Goal: Use online tool/utility: Utilize a website feature to perform a specific function

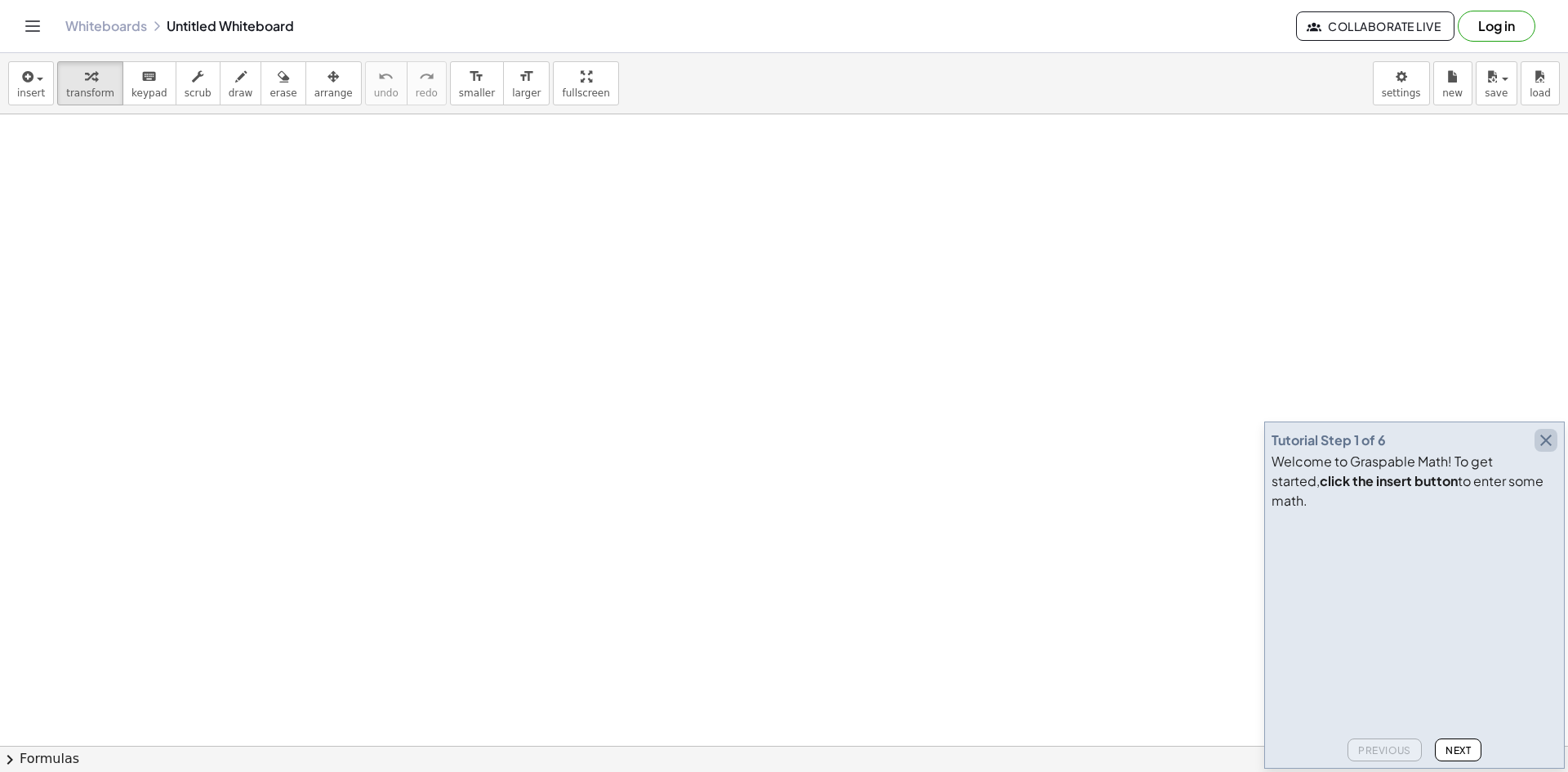
click at [1535, 451] on button "button" at bounding box center [1546, 440] width 23 height 23
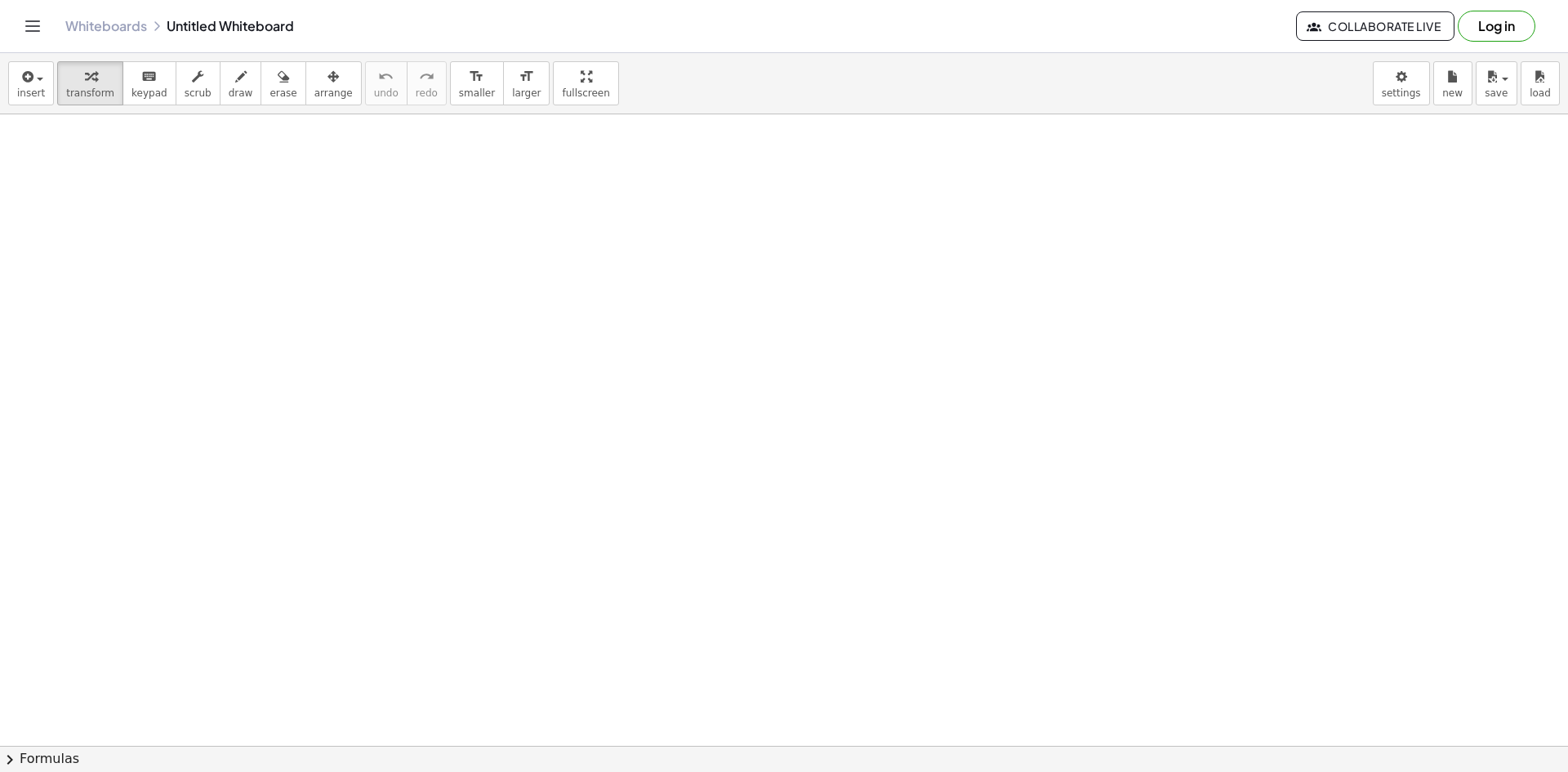
drag, startPoint x: 121, startPoint y: 173, endPoint x: 500, endPoint y: 246, distance: 386.0
click at [228, 88] on span "draw" at bounding box center [240, 93] width 24 height 12
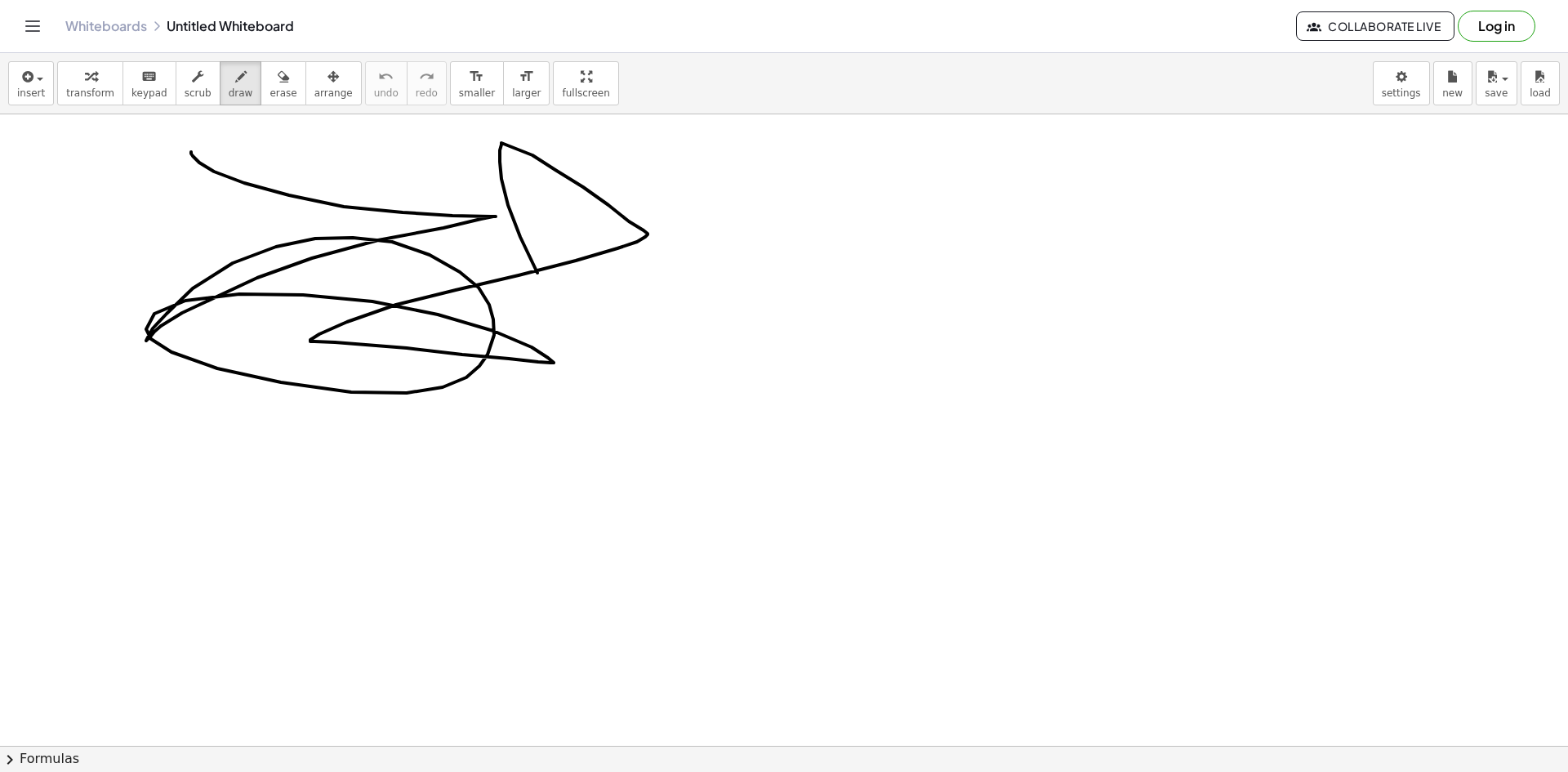
drag, startPoint x: 191, startPoint y: 152, endPoint x: 604, endPoint y: 409, distance: 486.4
click at [278, 80] on icon "button" at bounding box center [283, 76] width 12 height 19
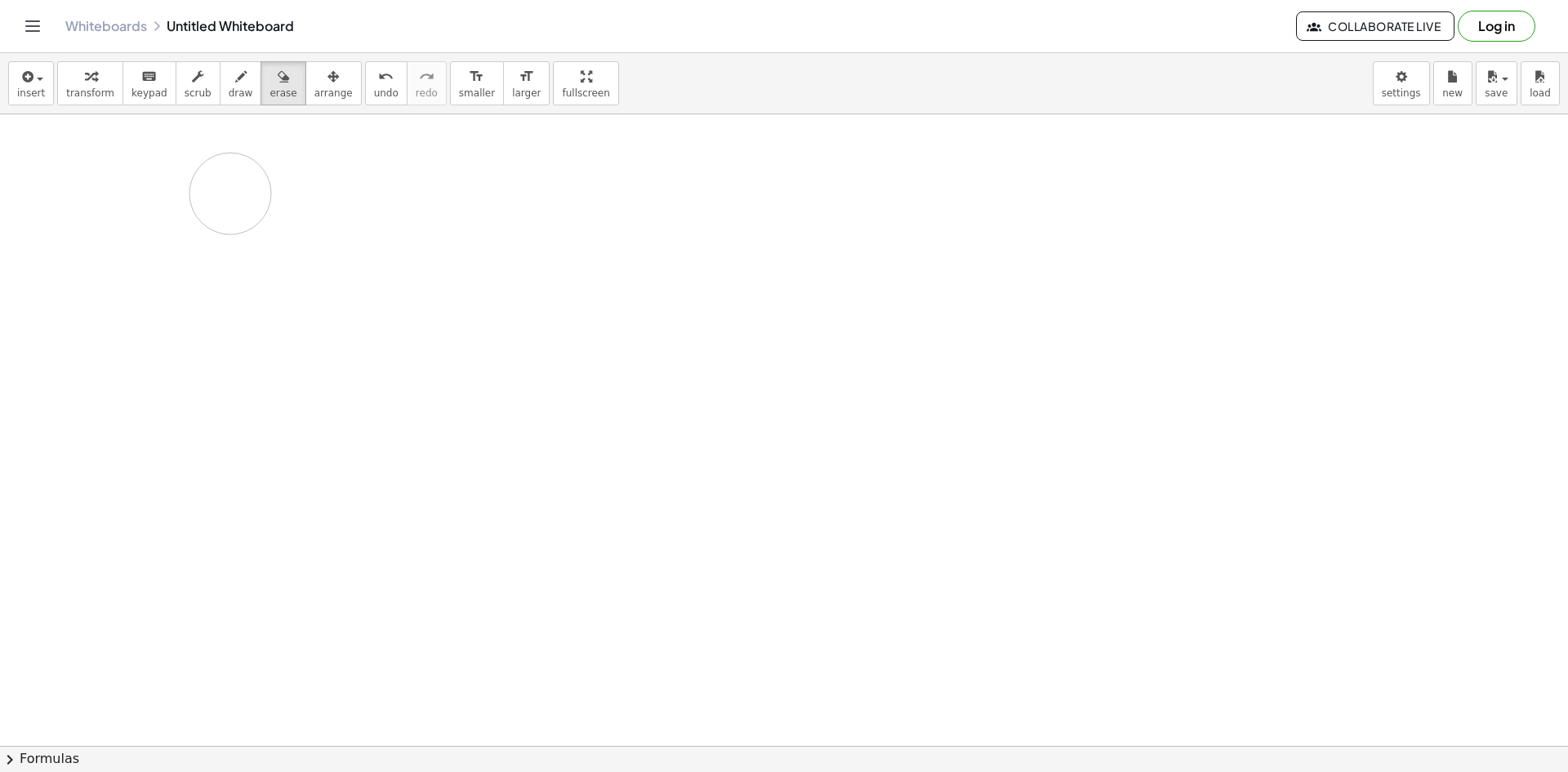
drag, startPoint x: 328, startPoint y: 195, endPoint x: 230, endPoint y: 194, distance: 98.0
click at [39, 78] on span "button" at bounding box center [40, 78] width 7 height 3
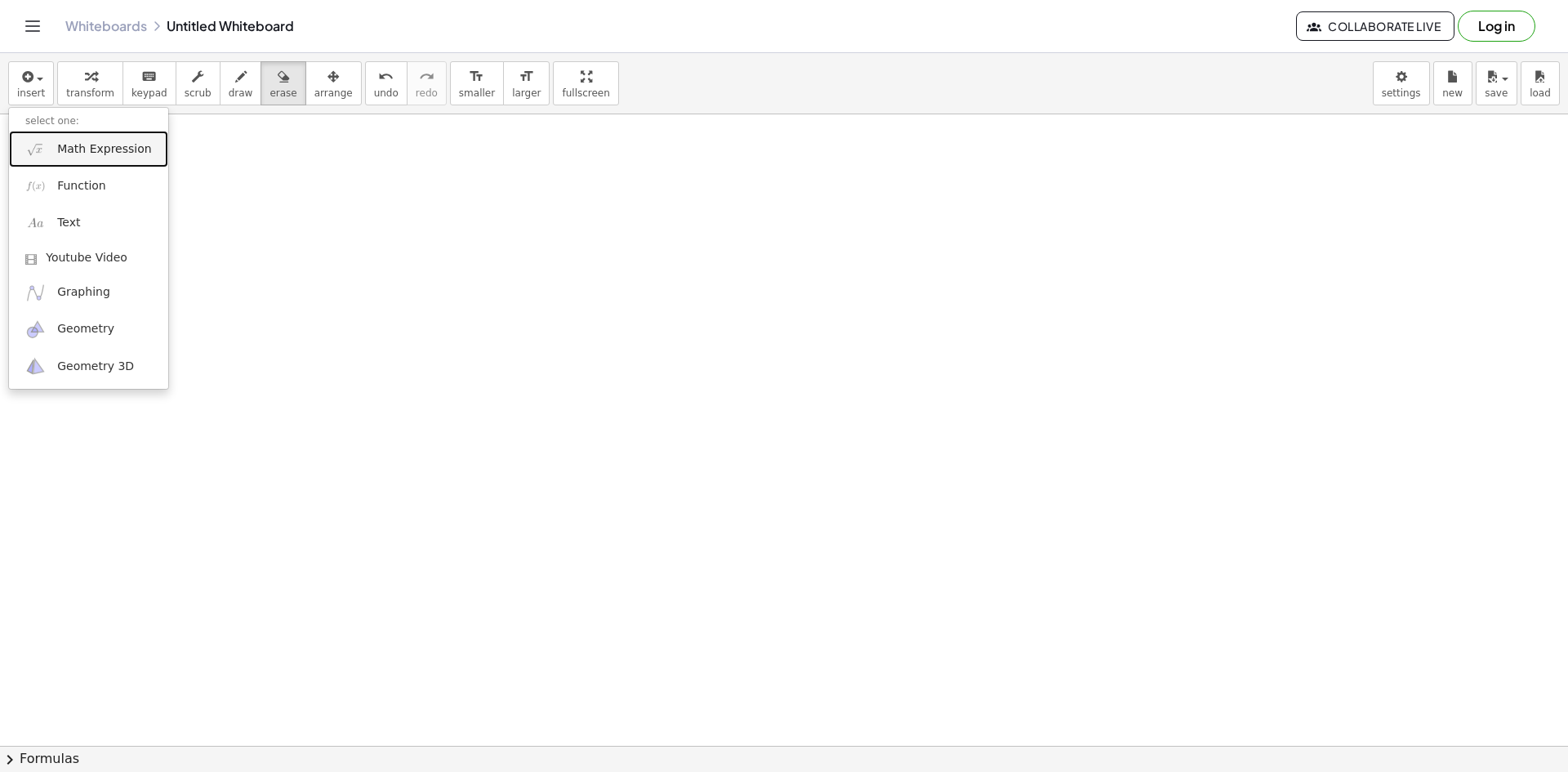
click at [102, 138] on link "Math Expression" at bounding box center [88, 149] width 159 height 37
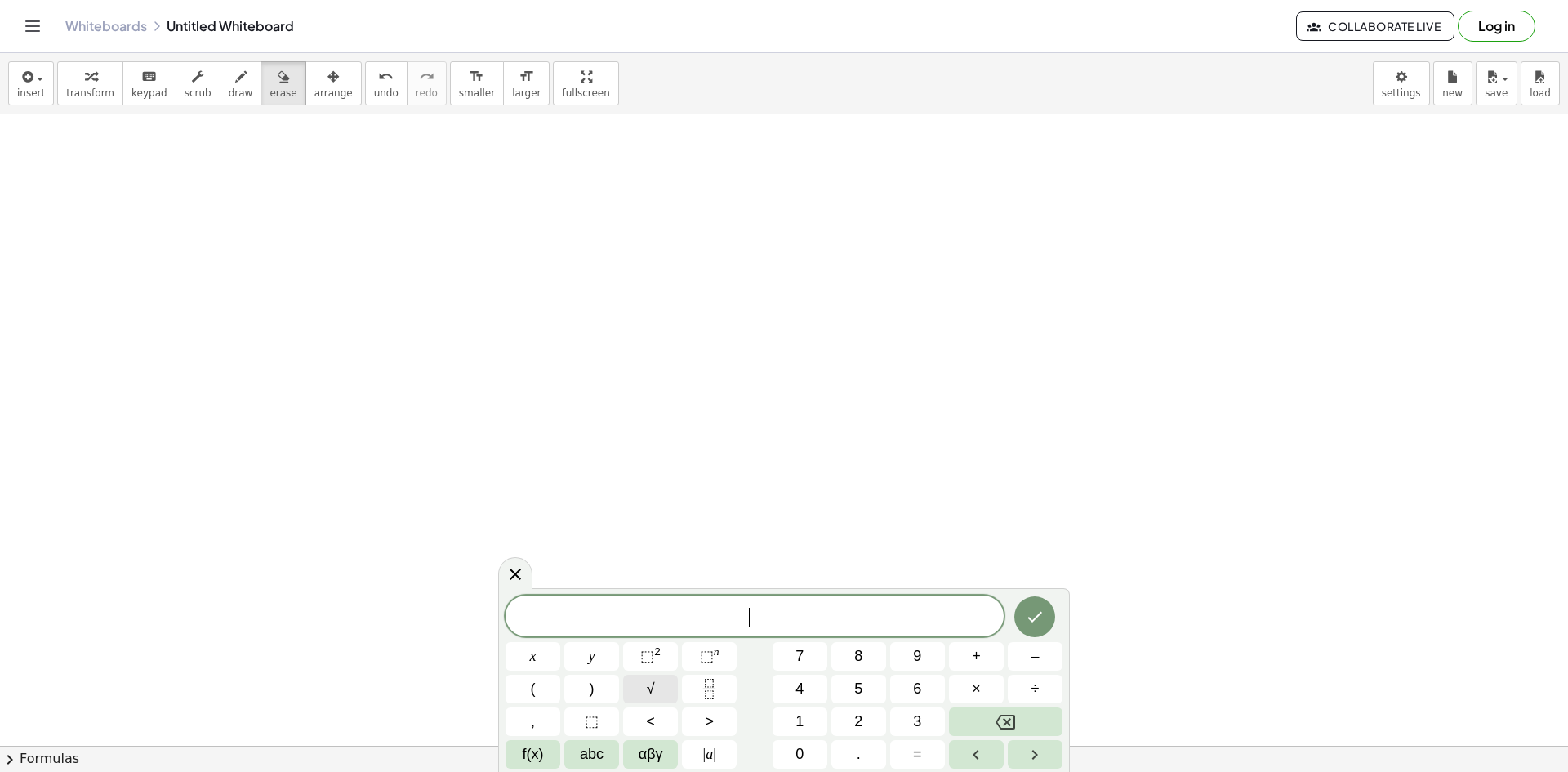
click at [644, 675] on button "√" at bounding box center [650, 689] width 55 height 29
click at [723, 661] on button "⬚ n" at bounding box center [708, 656] width 55 height 29
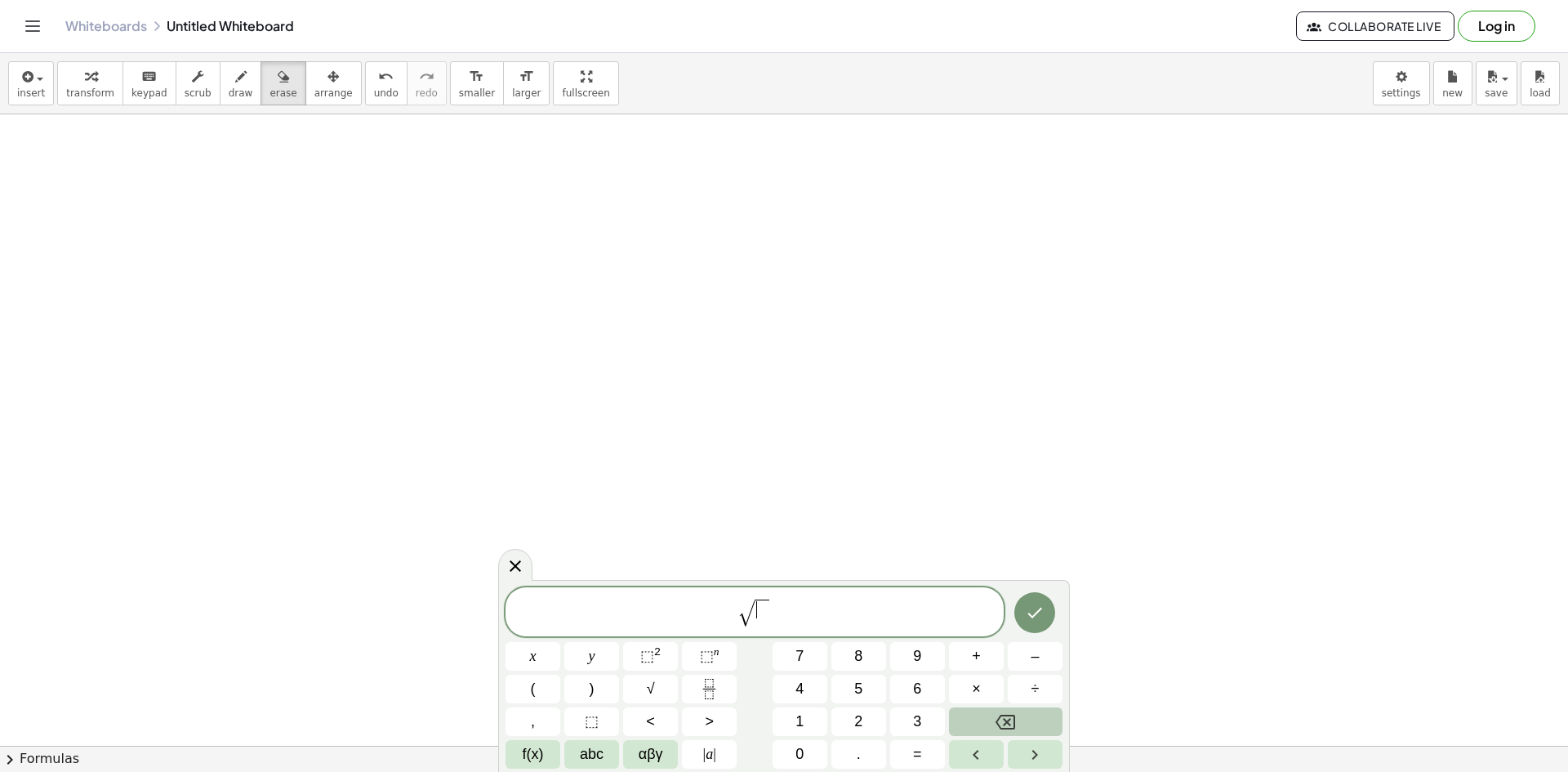
click at [1018, 721] on button "Backspace" at bounding box center [1005, 722] width 114 height 29
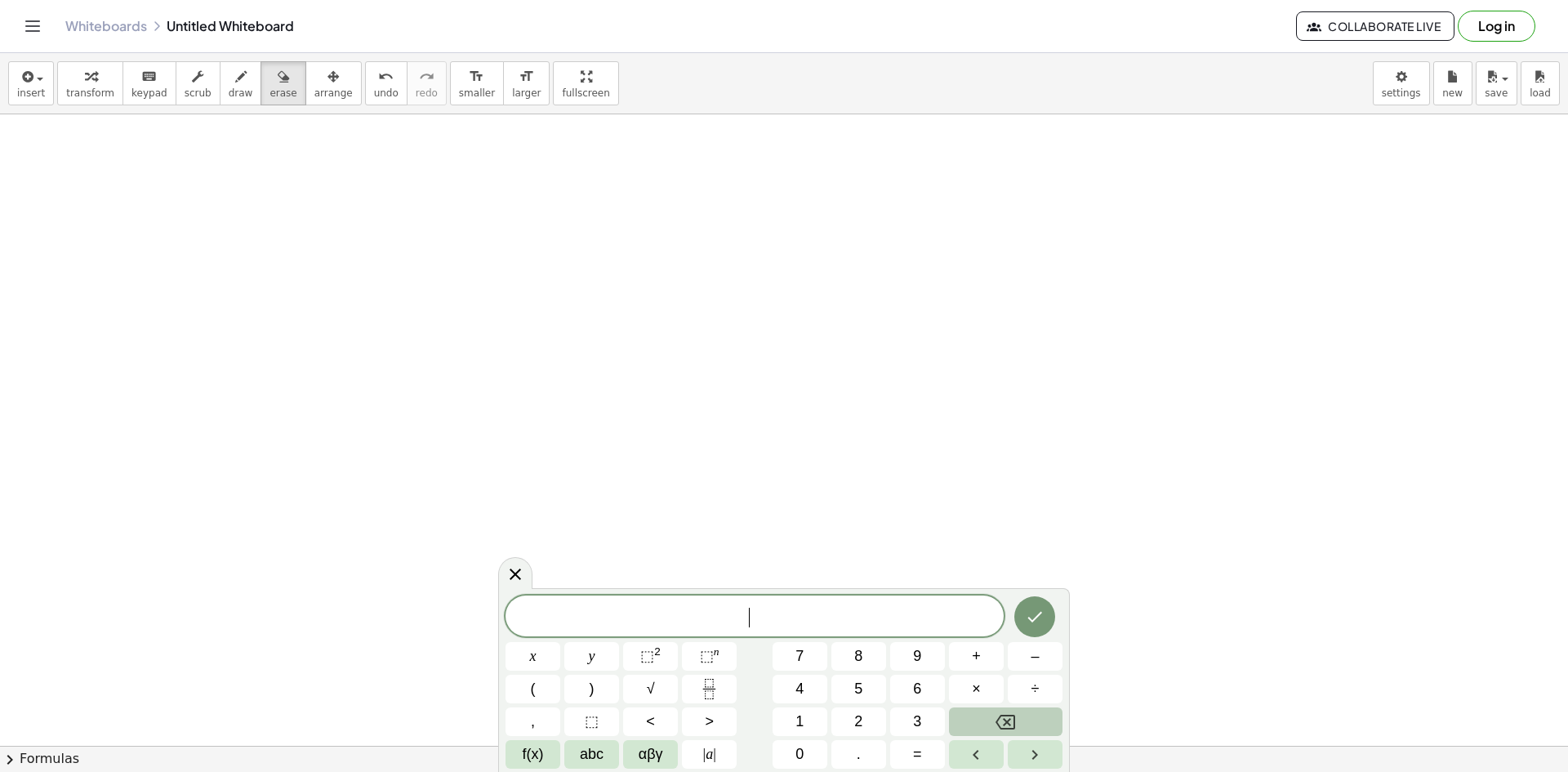
click at [1018, 721] on button "Backspace" at bounding box center [1005, 722] width 114 height 29
click at [705, 655] on span "⬚" at bounding box center [706, 655] width 13 height 16
click at [718, 652] on sup "n" at bounding box center [716, 651] width 6 height 13
drag, startPoint x: 799, startPoint y: 445, endPoint x: 476, endPoint y: 598, distance: 357.4
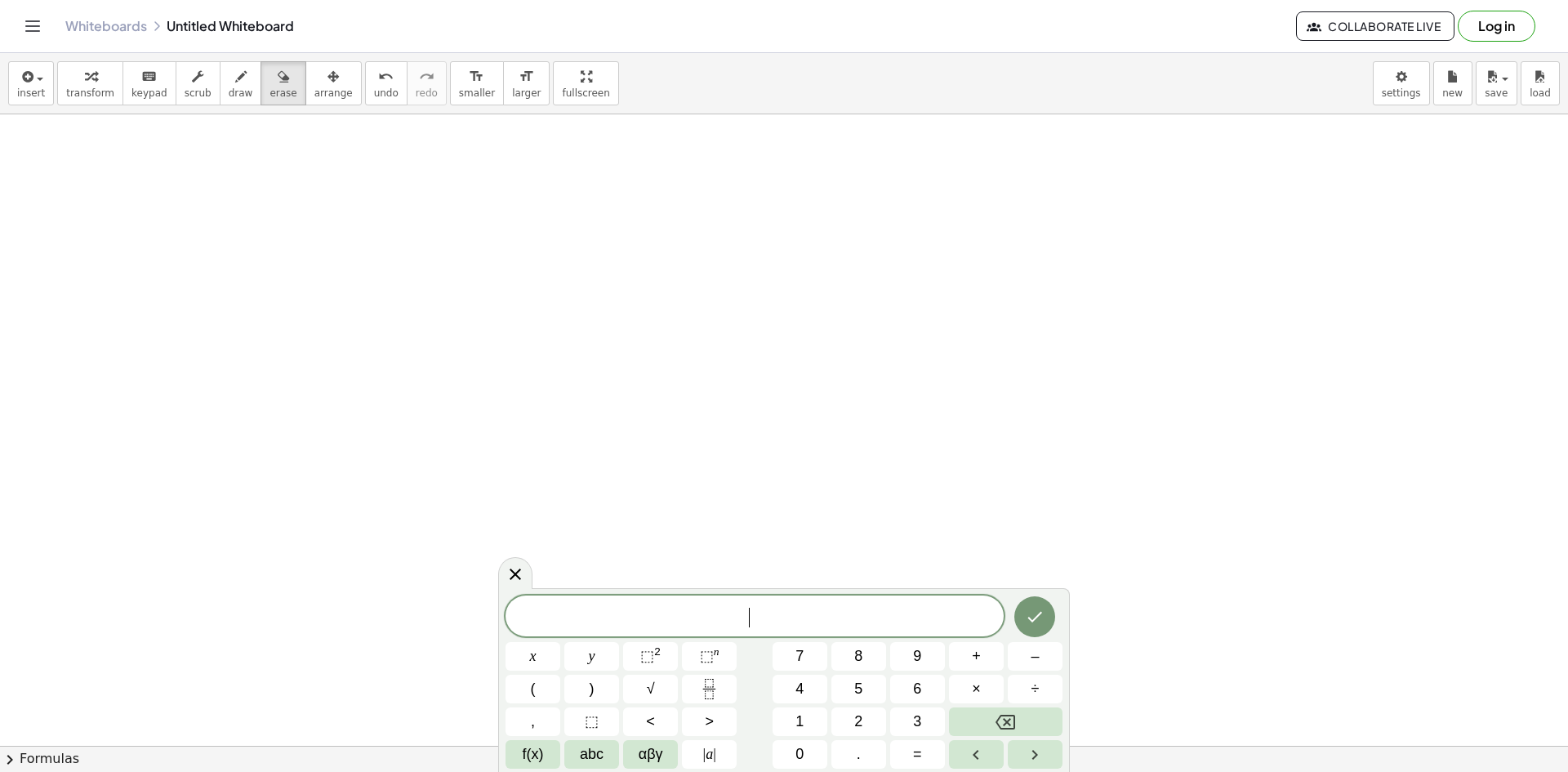
click at [514, 577] on icon at bounding box center [515, 573] width 19 height 19
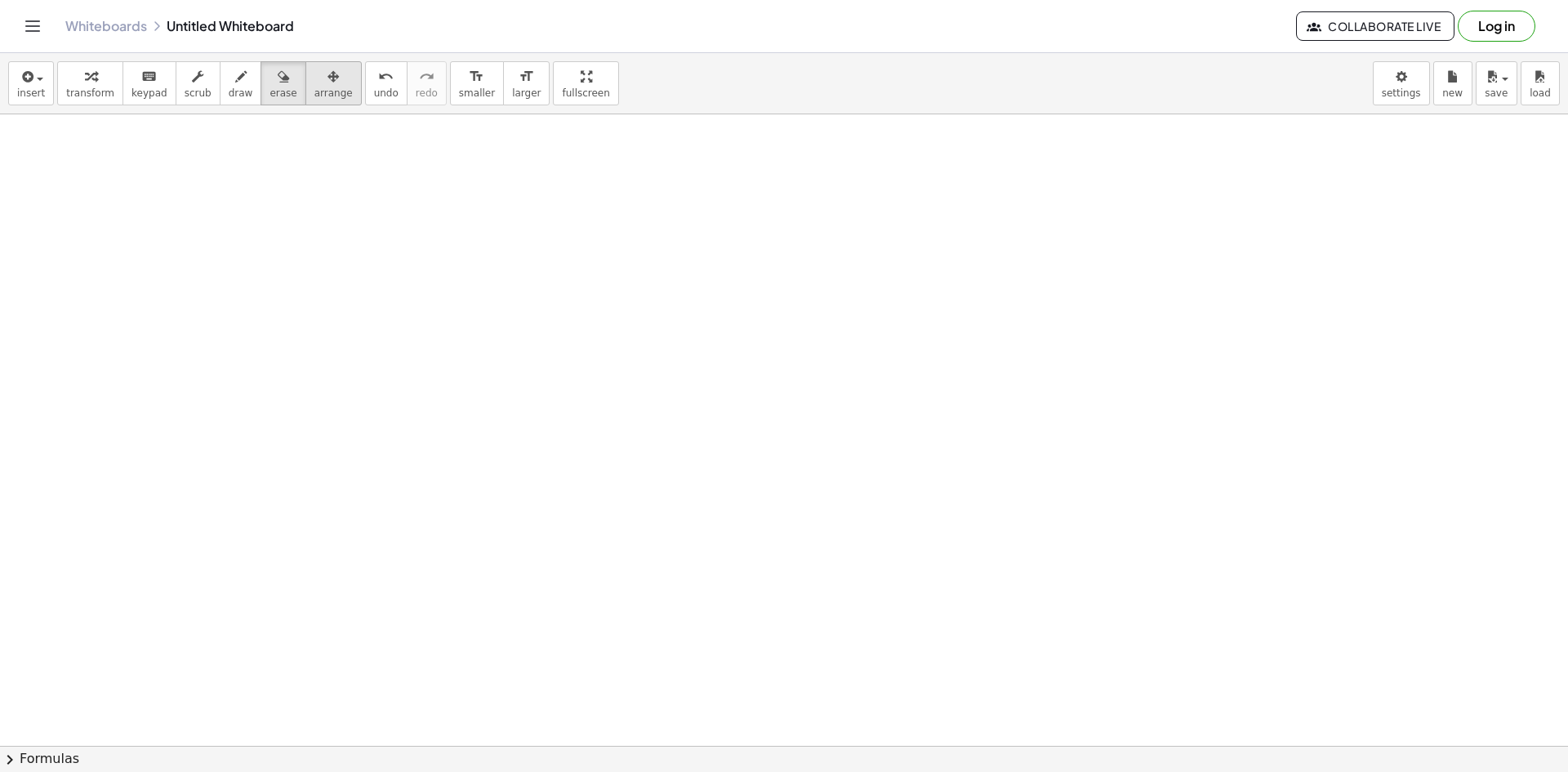
click at [314, 92] on span "arrange" at bounding box center [333, 93] width 39 height 12
drag, startPoint x: 359, startPoint y: 264, endPoint x: 565, endPoint y: 285, distance: 207.1
click at [374, 98] on span "undo" at bounding box center [385, 93] width 24 height 12
click at [459, 98] on span "smaller" at bounding box center [476, 93] width 36 height 12
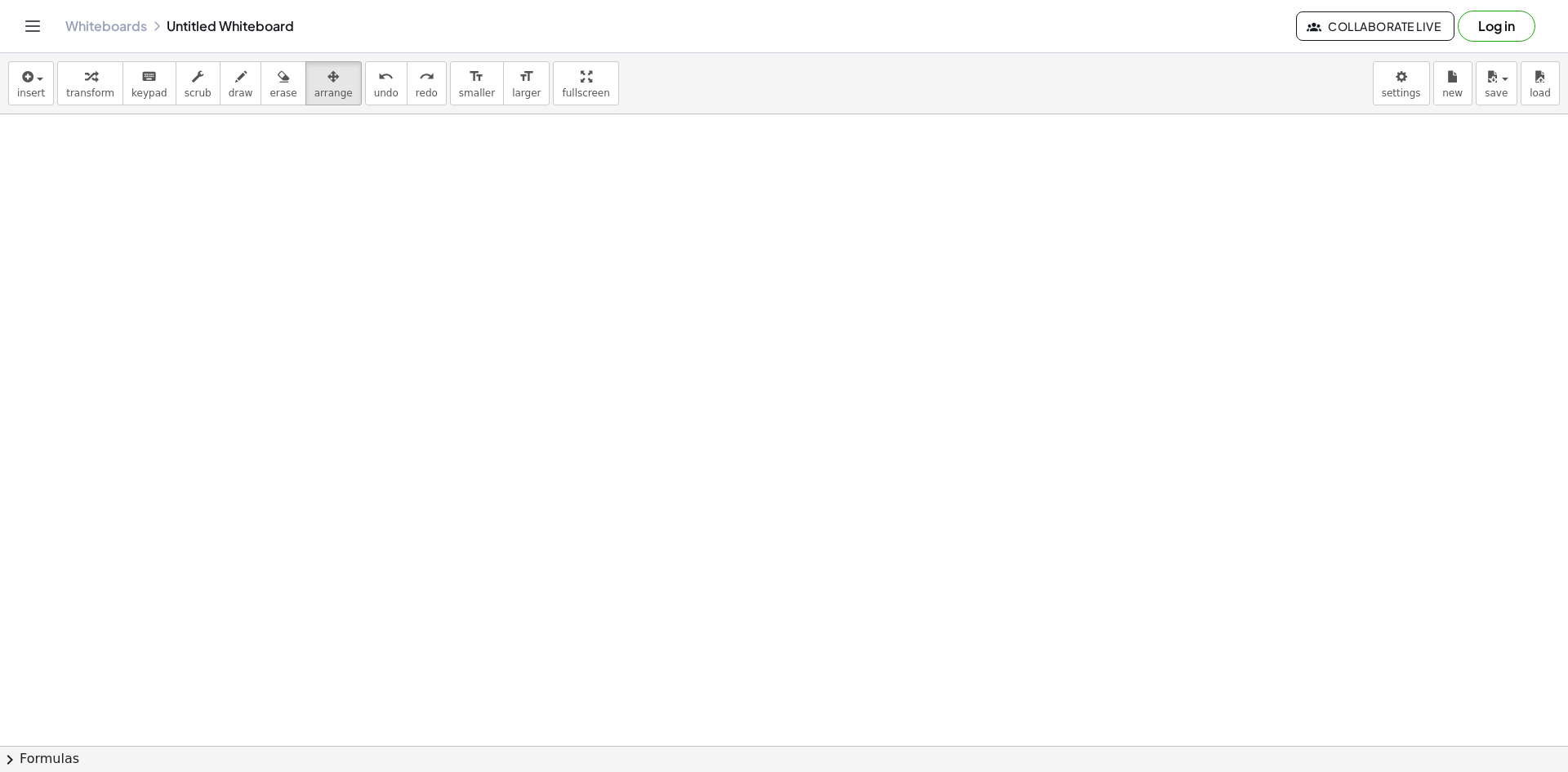
click at [314, 90] on span "arrange" at bounding box center [333, 93] width 39 height 12
click at [122, 87] on button "keyboard keypad" at bounding box center [149, 84] width 54 height 44
click at [93, 88] on span "transform" at bounding box center [91, 93] width 48 height 12
click at [142, 96] on span "keypad" at bounding box center [148, 93] width 36 height 12
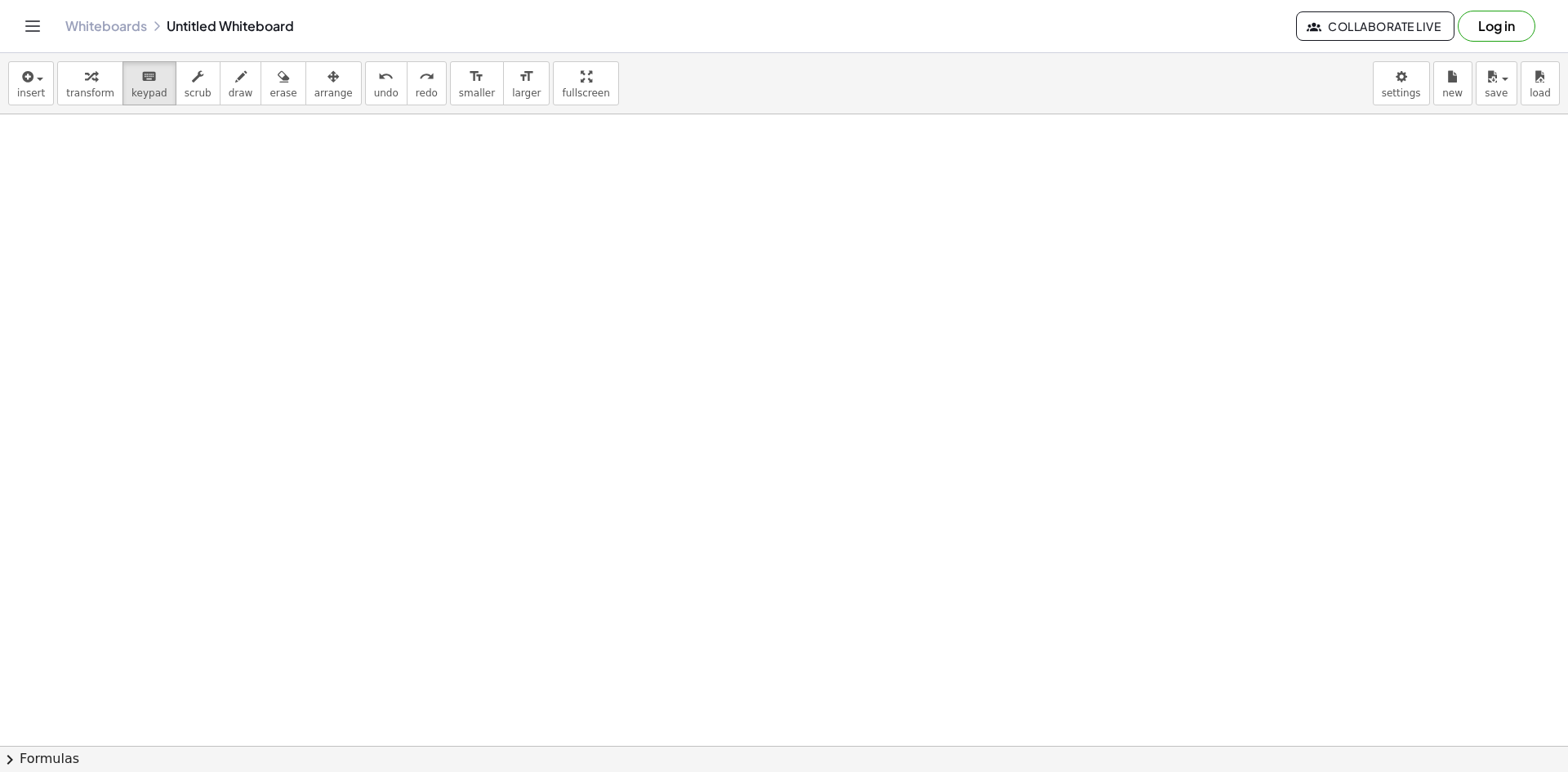
drag, startPoint x: 264, startPoint y: 280, endPoint x: 564, endPoint y: 270, distance: 300.2
click at [19, 71] on icon "button" at bounding box center [25, 76] width 14 height 19
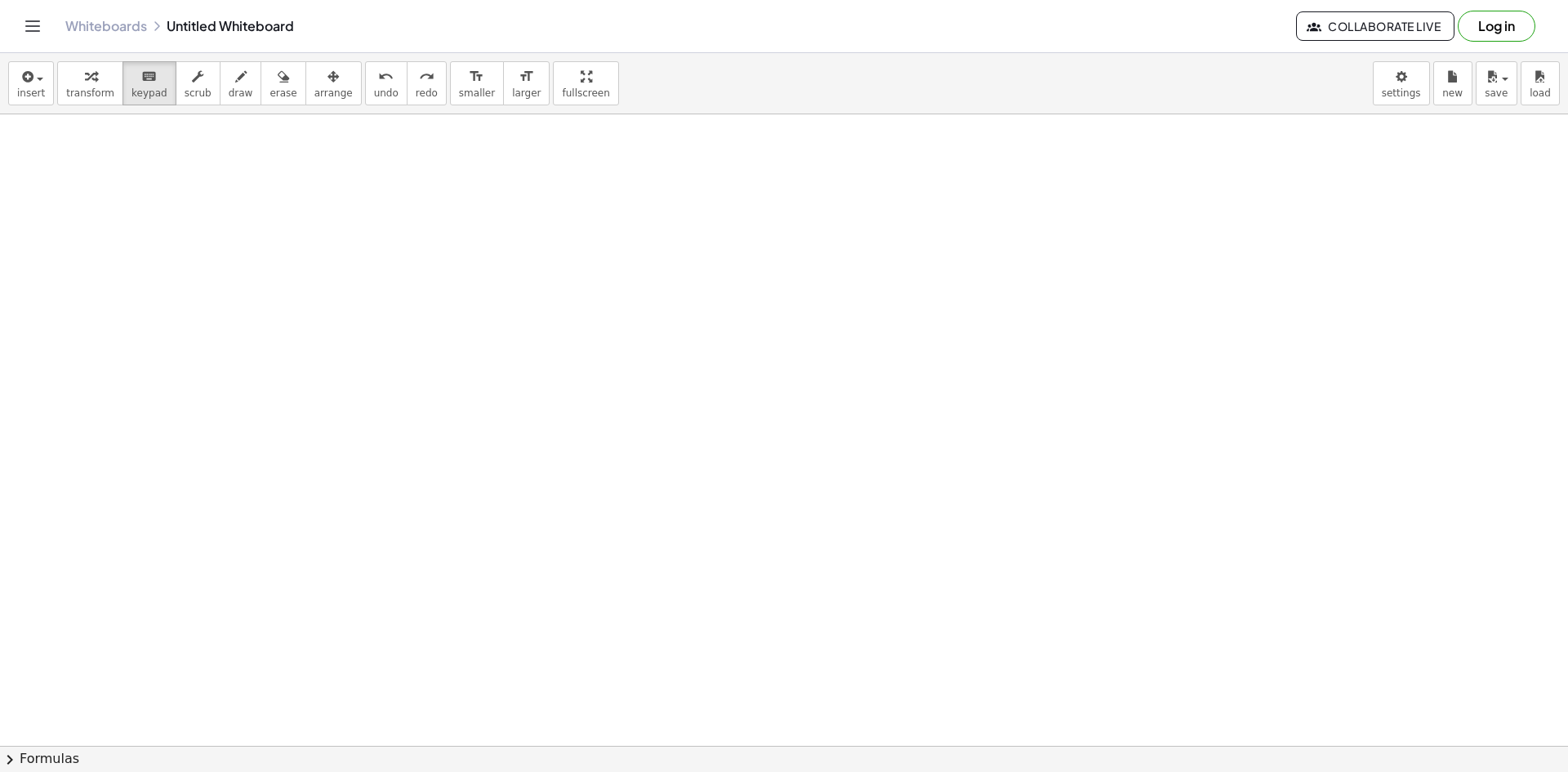
click at [40, 92] on span "insert" at bounding box center [31, 93] width 28 height 12
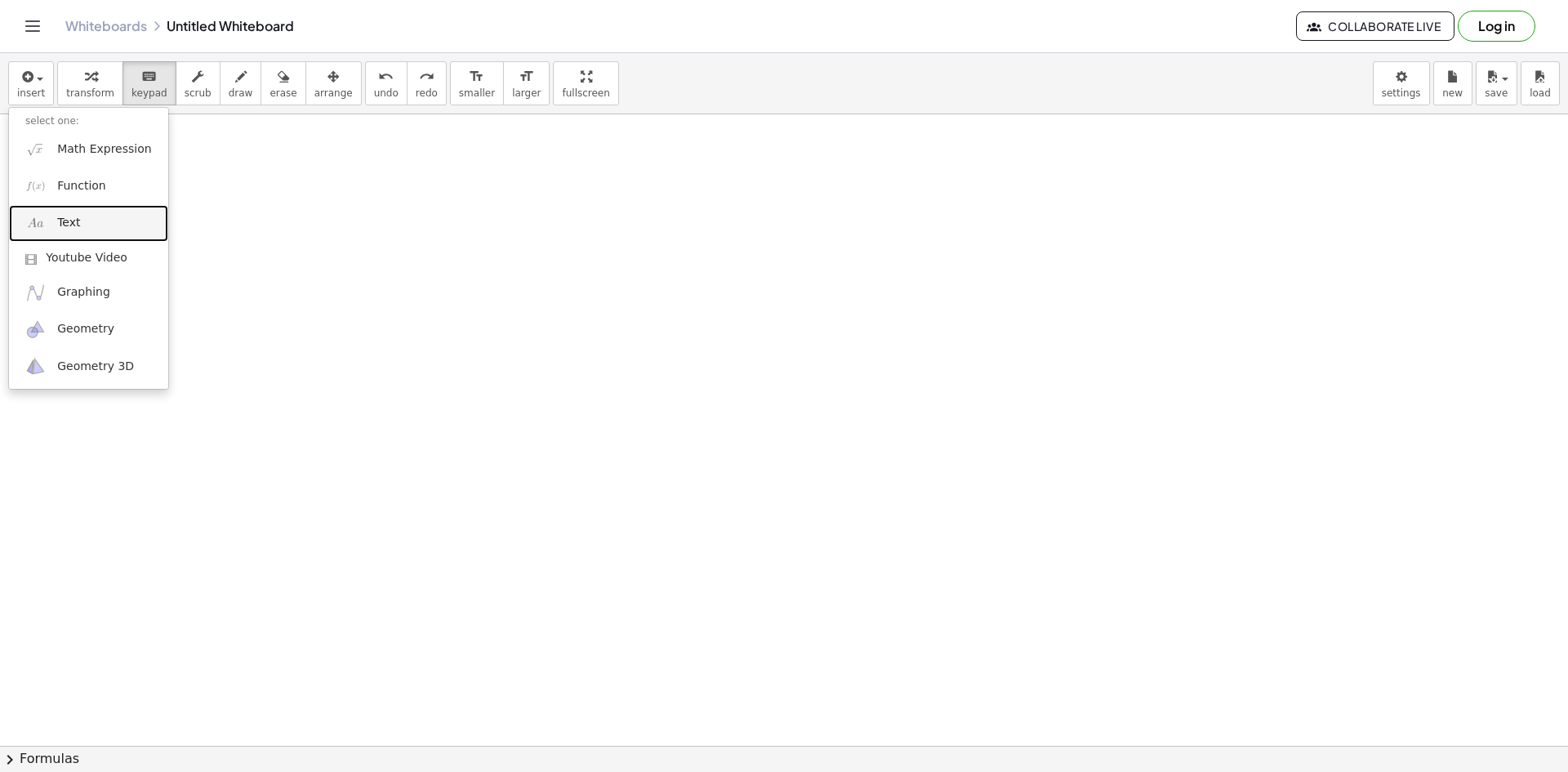
click at [77, 227] on link "Text" at bounding box center [88, 224] width 159 height 37
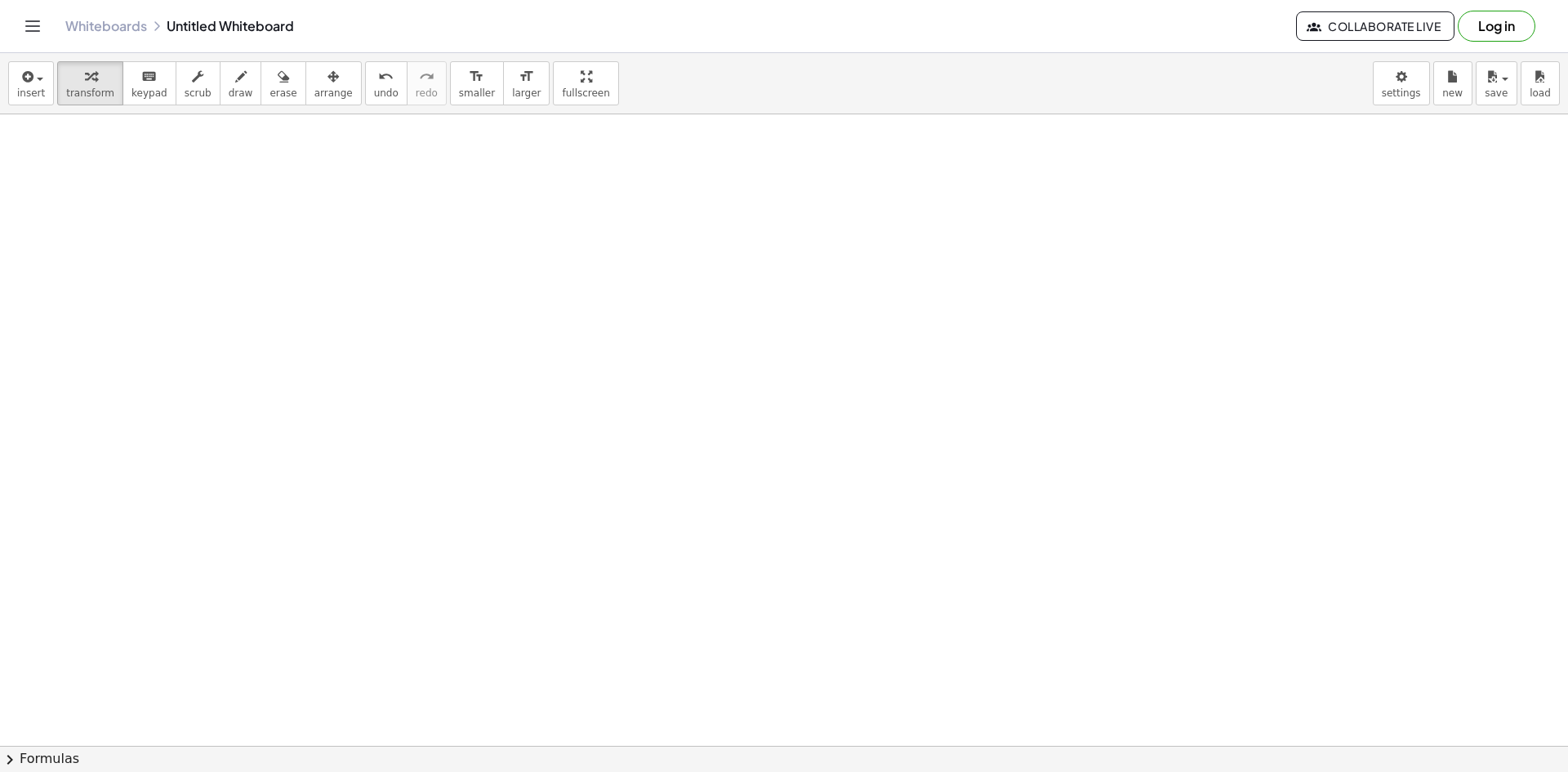
drag, startPoint x: 1080, startPoint y: 254, endPoint x: 671, endPoint y: 227, distance: 409.9
